Goal: Check status: Check status

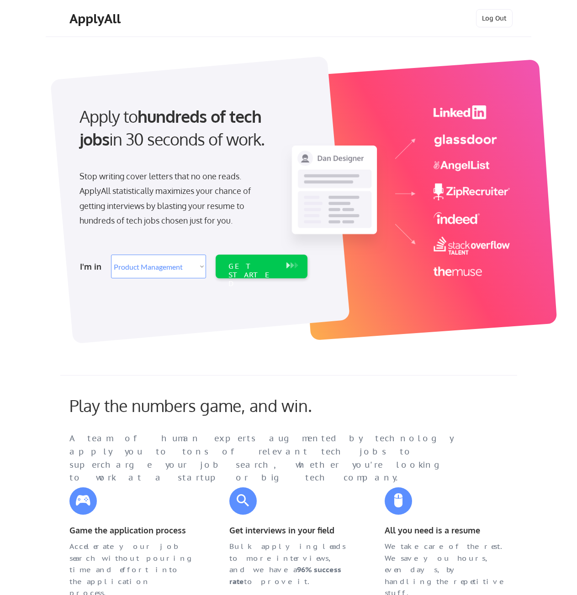
select select ""product""
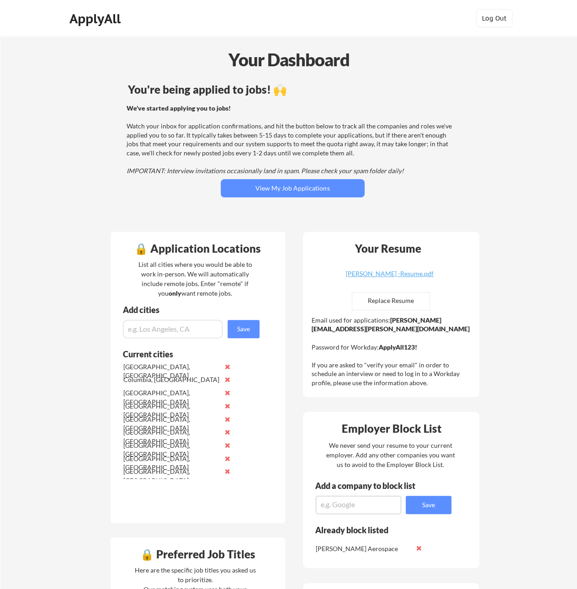
click at [247, 197] on div "You're being applied to jobs! 🙌 We've started applying you to jobs! Watch your …" at bounding box center [292, 152] width 368 height 146
click at [253, 192] on button "View My Job Applications" at bounding box center [293, 188] width 144 height 18
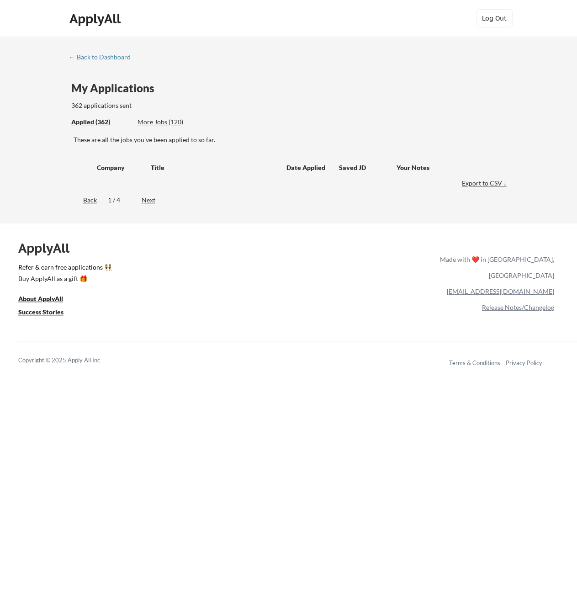
click at [94, 120] on div "Applied (362)" at bounding box center [100, 121] width 59 height 9
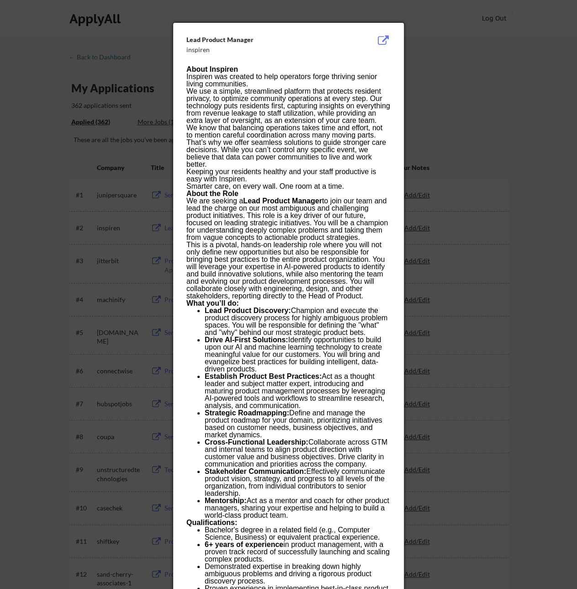
drag, startPoint x: 490, startPoint y: 83, endPoint x: 479, endPoint y: 81, distance: 10.7
click at [489, 83] on div at bounding box center [288, 294] width 577 height 589
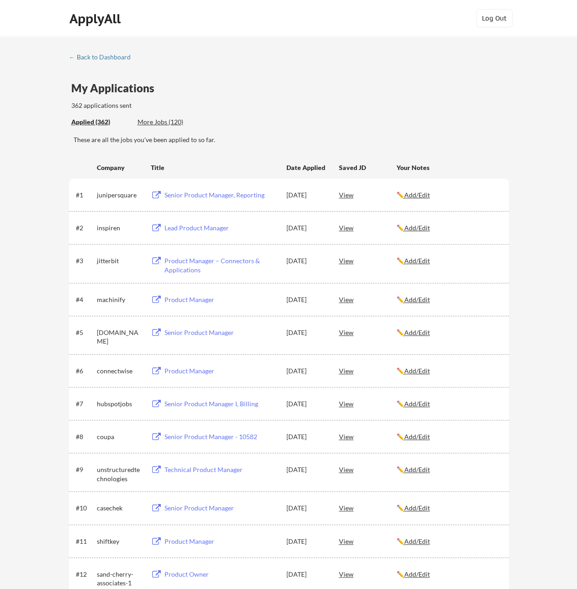
scroll to position [1076, 0]
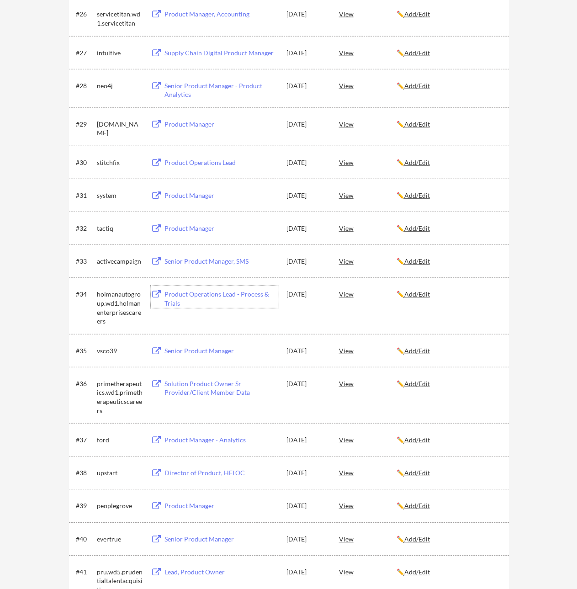
click at [217, 295] on div "Product Operations Lead - Process & Trials" at bounding box center [220, 298] width 113 height 18
